Goal: Book appointment/travel/reservation

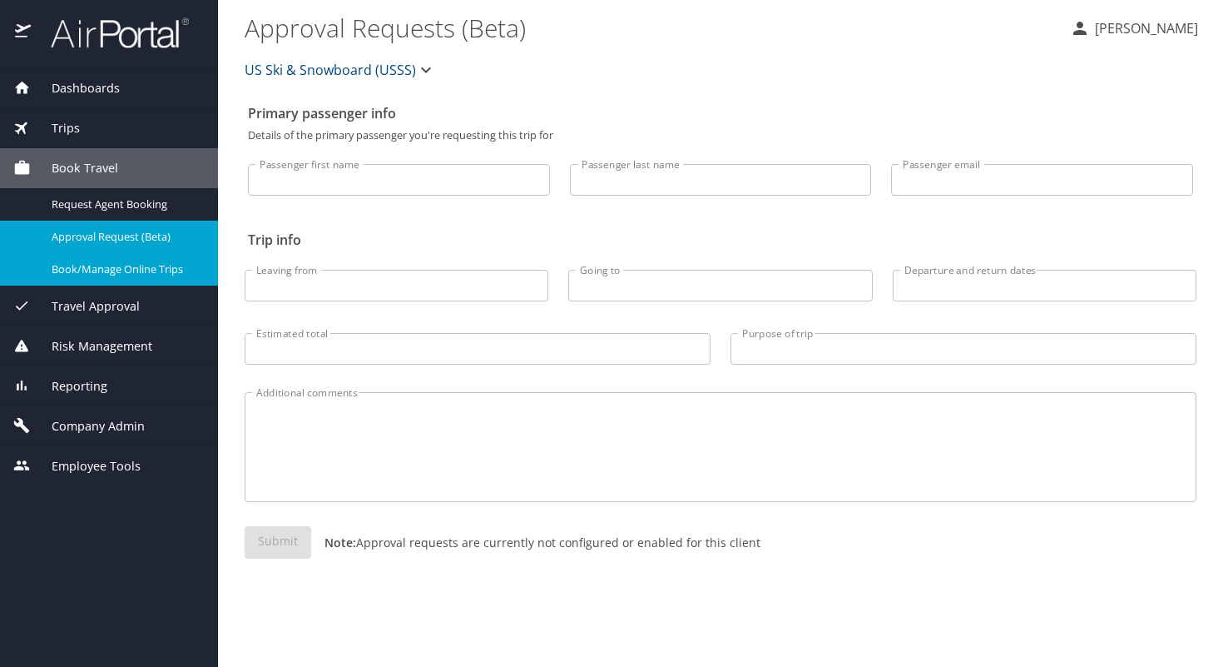
click at [103, 268] on span "Book/Manage Online Trips" at bounding box center [125, 269] width 146 height 16
